Goal: Transaction & Acquisition: Purchase product/service

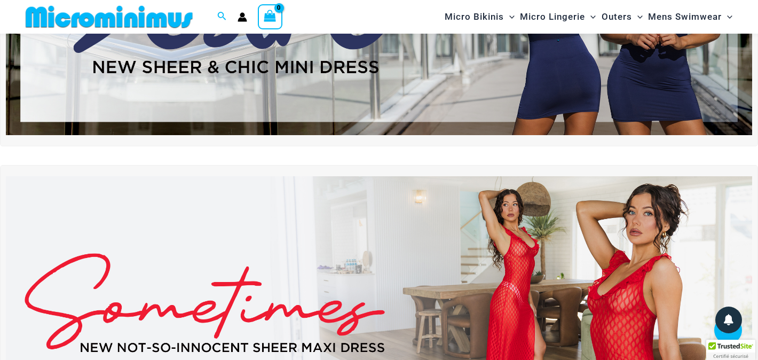
scroll to position [148, 0]
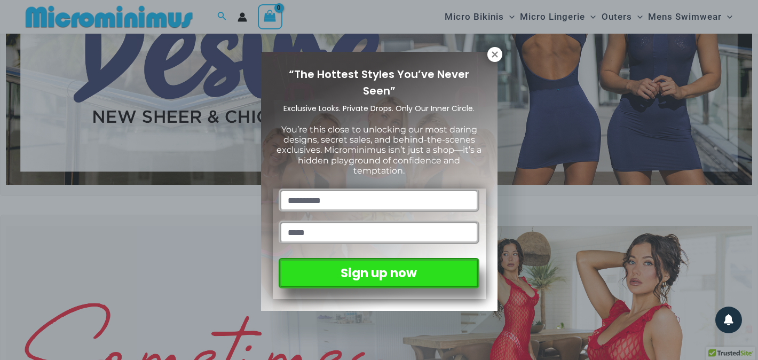
click at [504, 55] on div "“The Hottest Styles You’ve Never Seen” Exclusive Looks. Private Drops. Only Our…" at bounding box center [379, 180] width 758 height 360
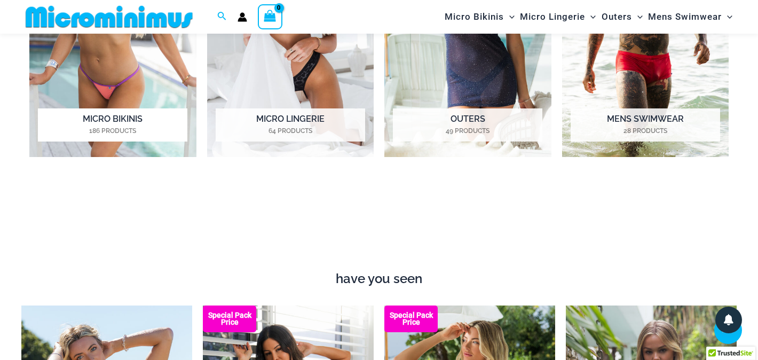
scroll to position [943, 0]
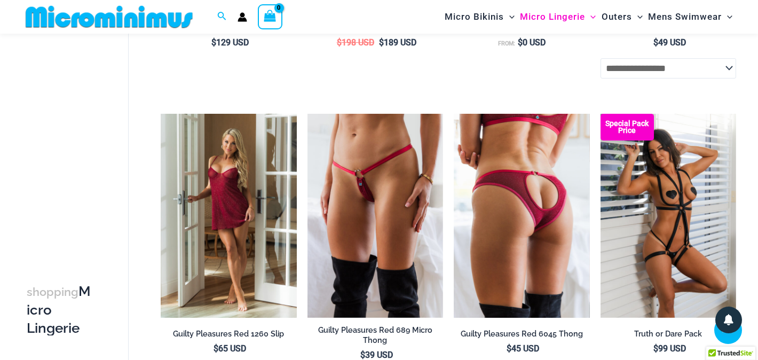
scroll to position [390, 0]
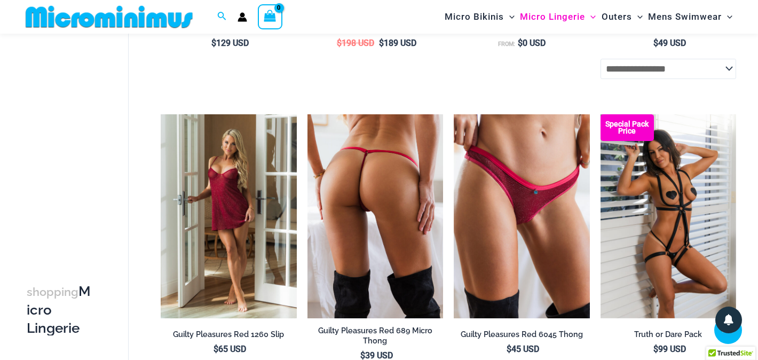
click at [355, 217] on img at bounding box center [376, 216] width 136 height 204
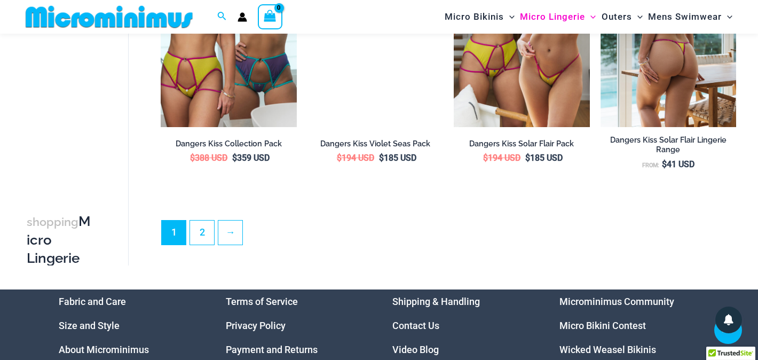
scroll to position [2450, 0]
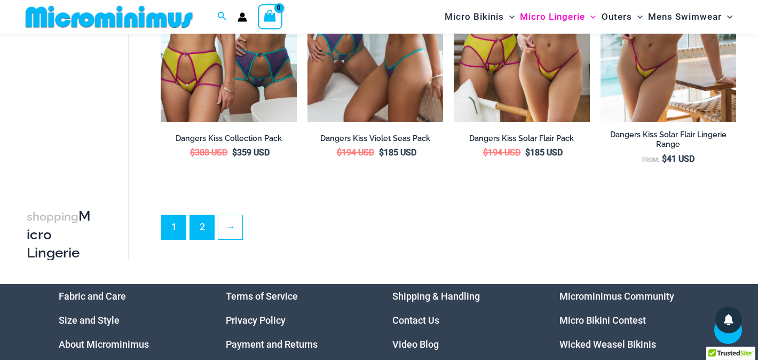
click at [201, 215] on link "2" at bounding box center [202, 227] width 24 height 24
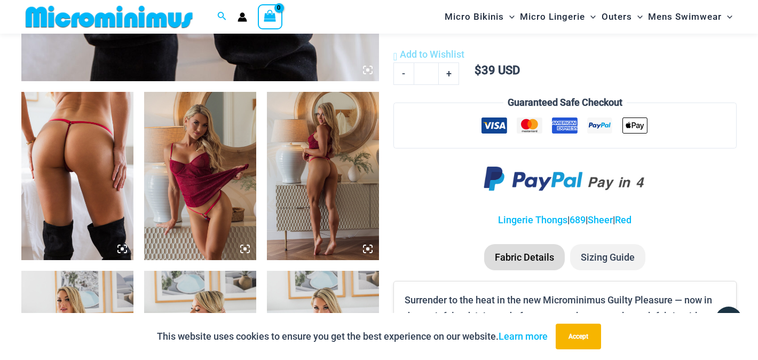
scroll to position [557, 0]
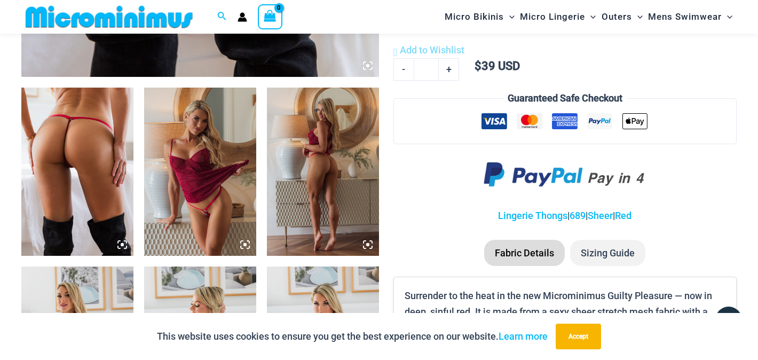
click at [106, 182] on img at bounding box center [77, 172] width 112 height 168
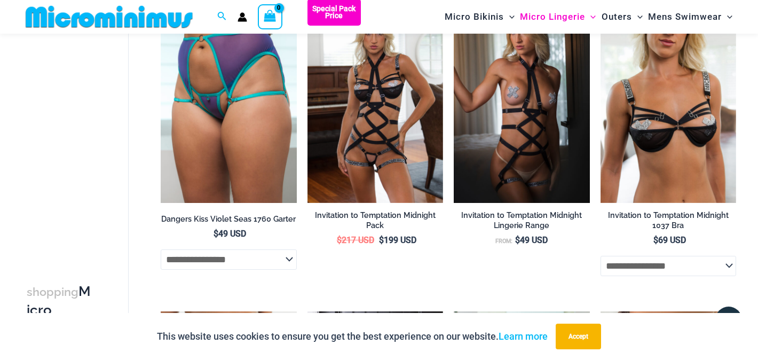
scroll to position [745, 0]
